Goal: Information Seeking & Learning: Learn about a topic

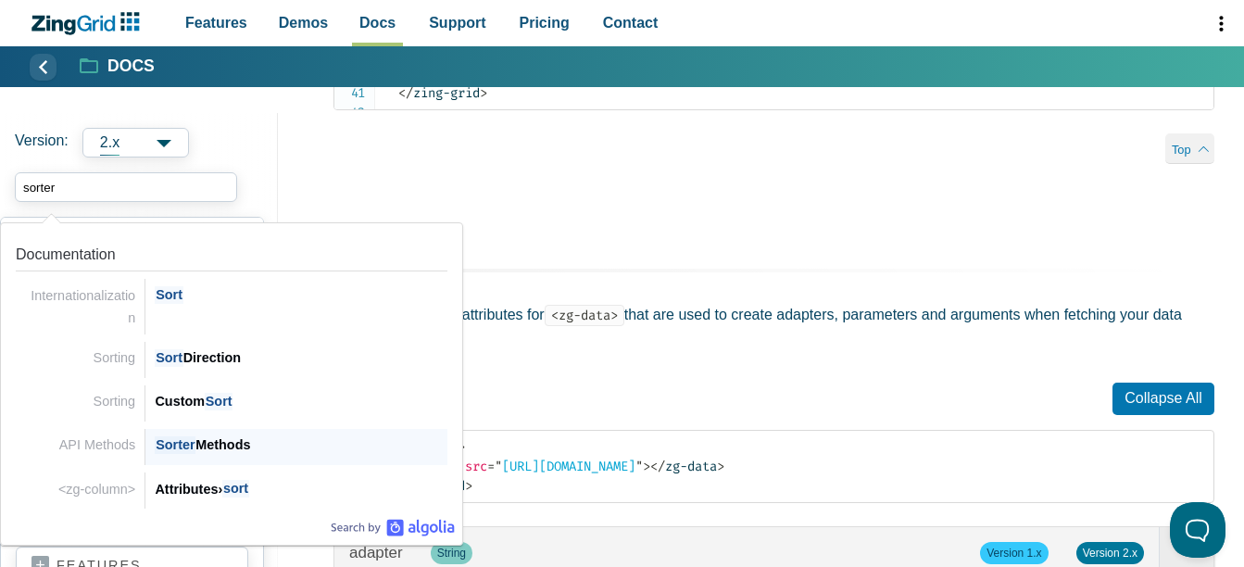
click at [200, 447] on div "Sorter Methods" at bounding box center [301, 444] width 293 height 22
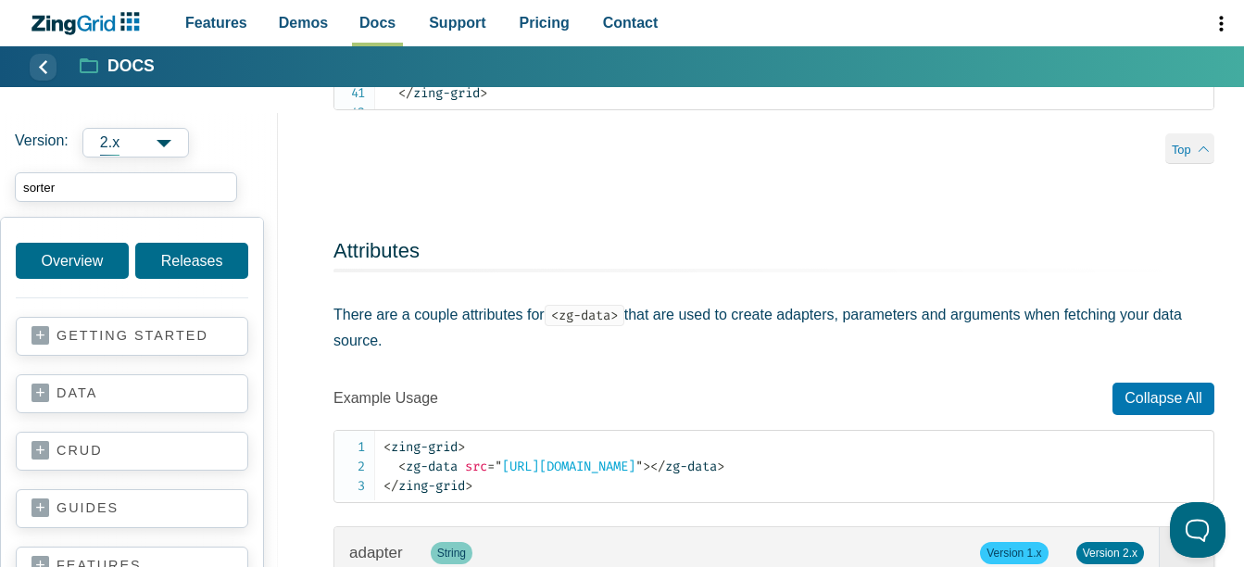
type input "sorter"
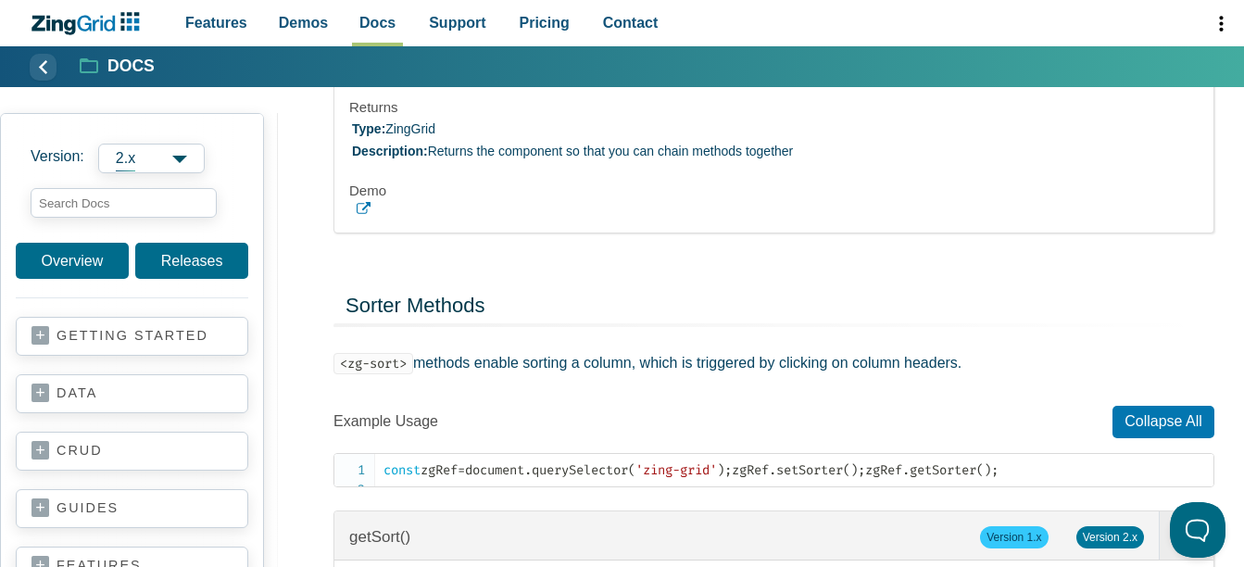
scroll to position [71192, 0]
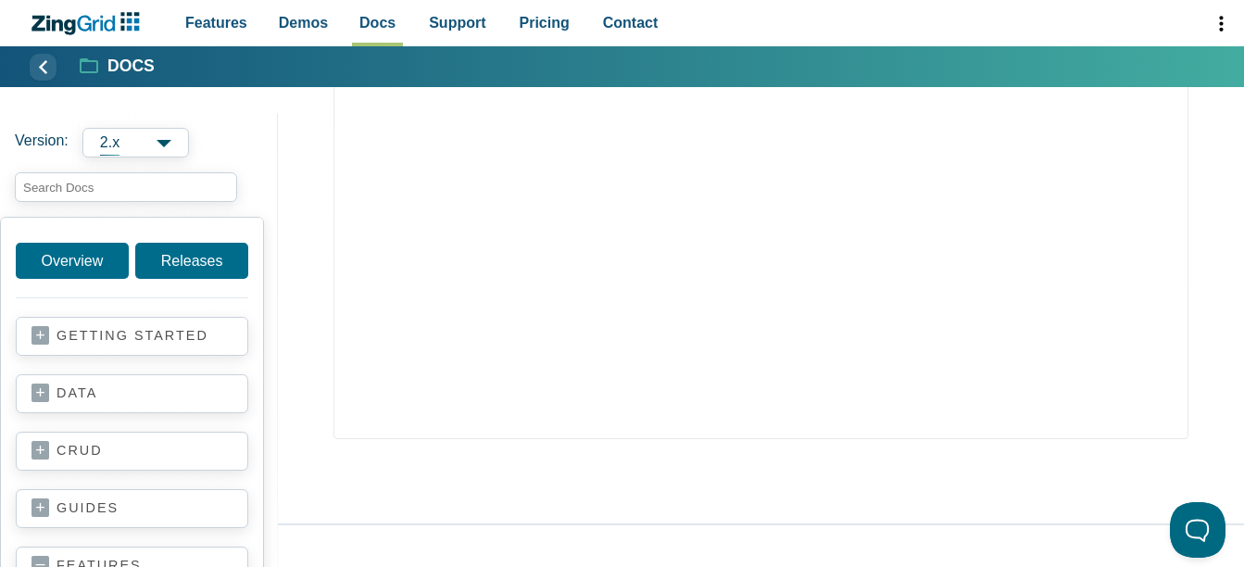
scroll to position [3519, 0]
